Goal: Information Seeking & Learning: Learn about a topic

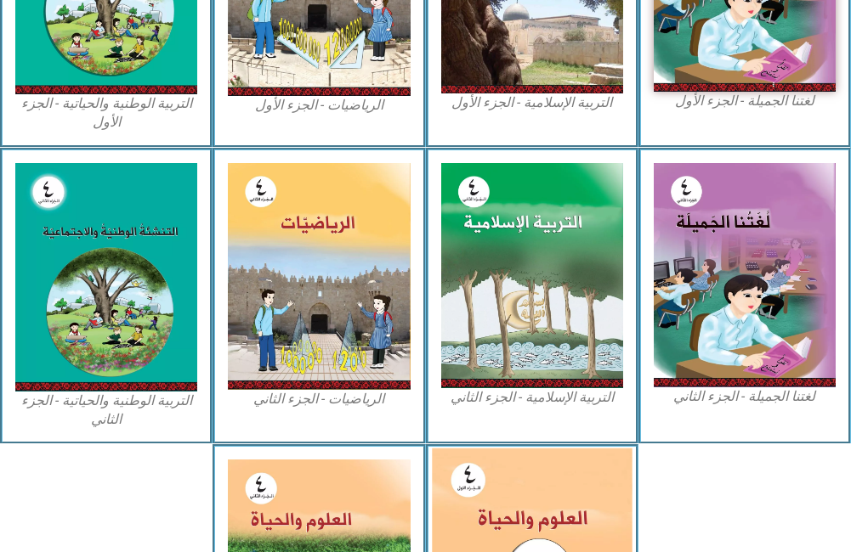
scroll to position [765, 0]
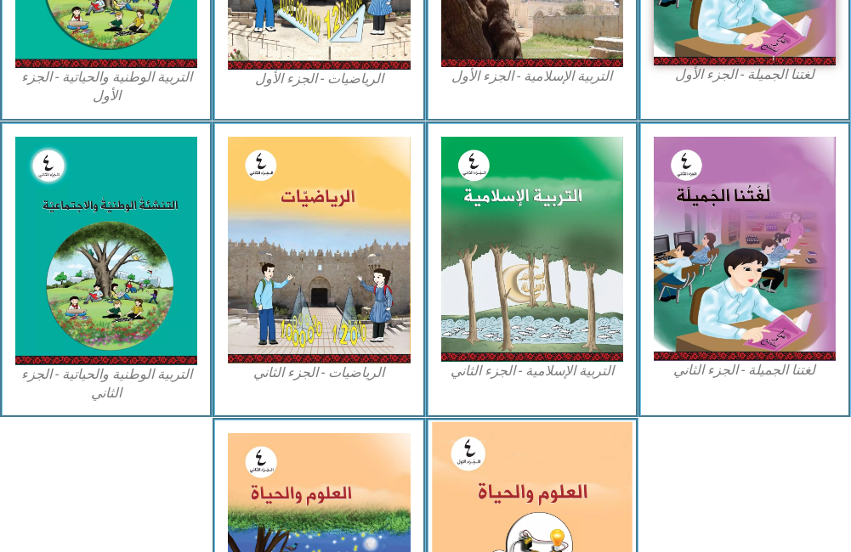
click at [517, 473] on img at bounding box center [532, 546] width 201 height 249
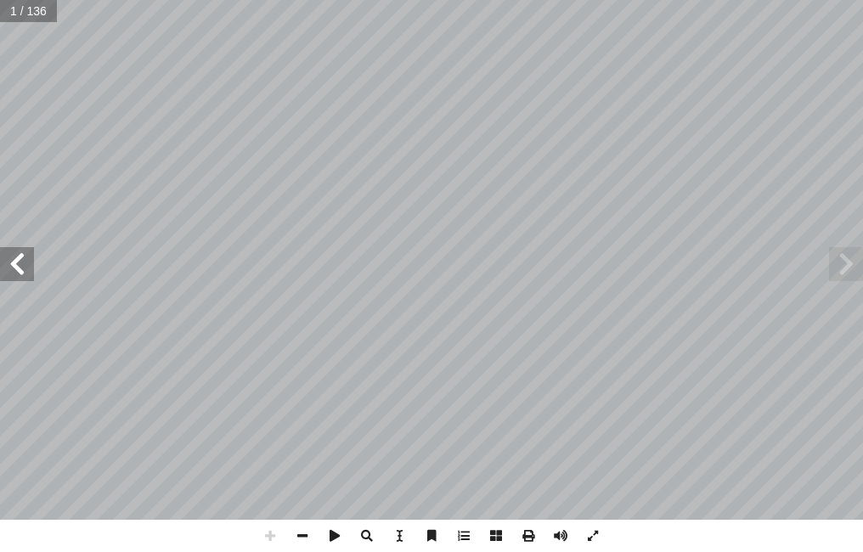
click at [10, 277] on span at bounding box center [17, 264] width 34 height 34
click at [12, 275] on span at bounding box center [17, 264] width 34 height 34
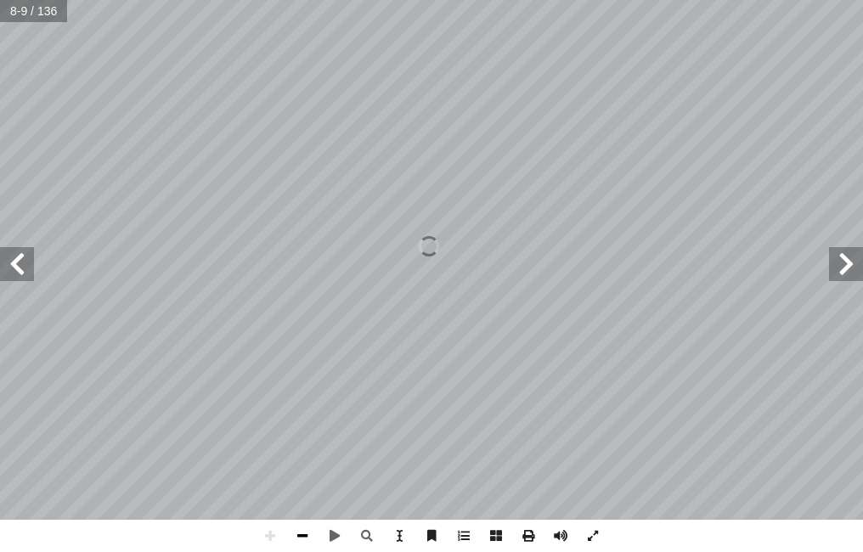
click at [306, 532] on span at bounding box center [302, 536] width 32 height 32
click at [306, 531] on span at bounding box center [302, 536] width 32 height 32
click at [15, 258] on span at bounding box center [17, 264] width 34 height 34
click at [15, 261] on span at bounding box center [17, 264] width 34 height 34
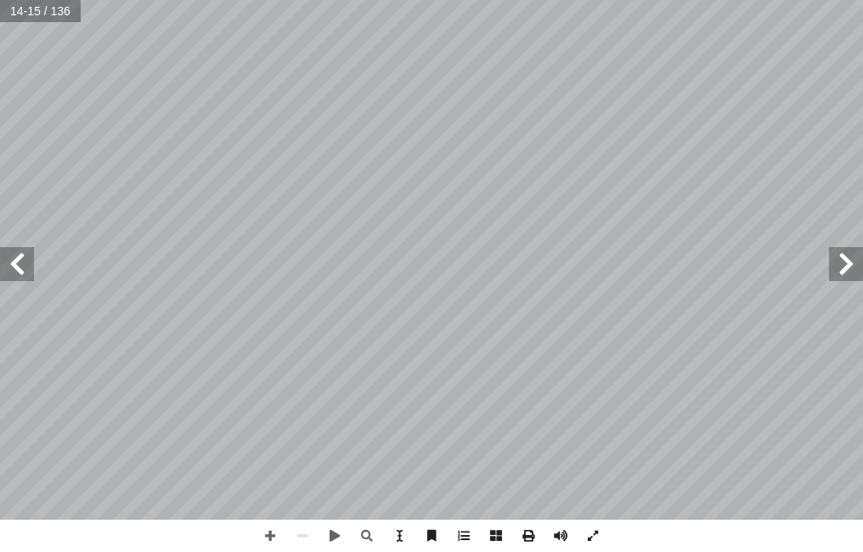
click at [11, 268] on span at bounding box center [17, 264] width 34 height 34
click at [32, 264] on span at bounding box center [17, 264] width 34 height 34
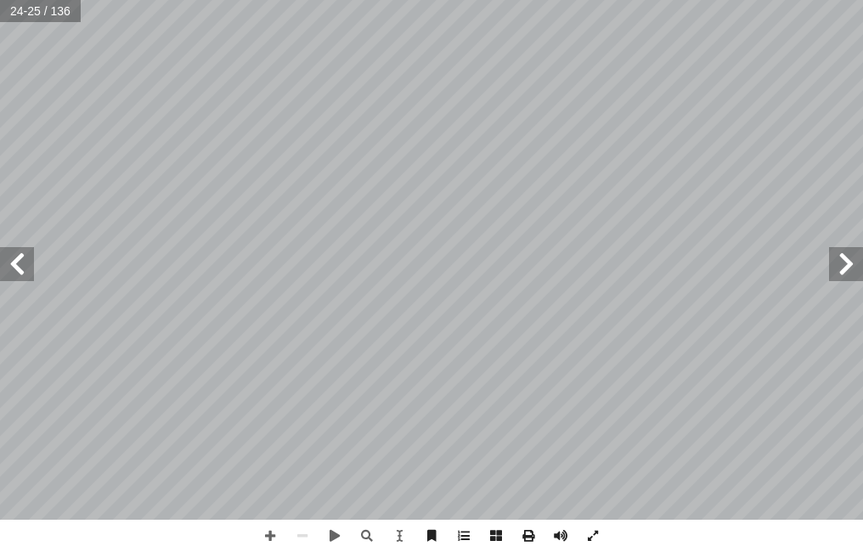
drag, startPoint x: 696, startPoint y: 584, endPoint x: 866, endPoint y: 429, distance: 229.8
click at [26, 270] on span at bounding box center [17, 264] width 34 height 34
click at [21, 263] on span at bounding box center [17, 264] width 34 height 34
drag, startPoint x: 15, startPoint y: 247, endPoint x: 852, endPoint y: 275, distance: 836.7
click at [852, 275] on span at bounding box center [846, 264] width 34 height 34
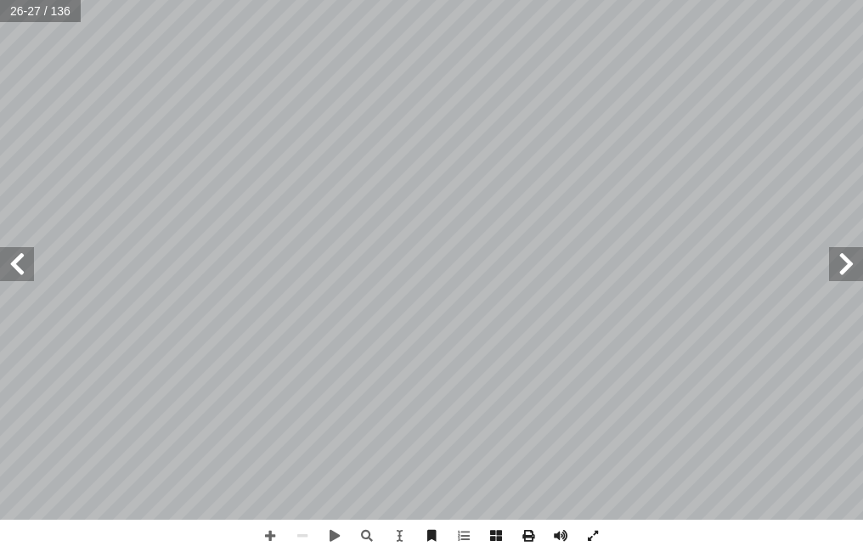
click at [852, 263] on span at bounding box center [846, 264] width 34 height 34
